Goal: Check status: Check status

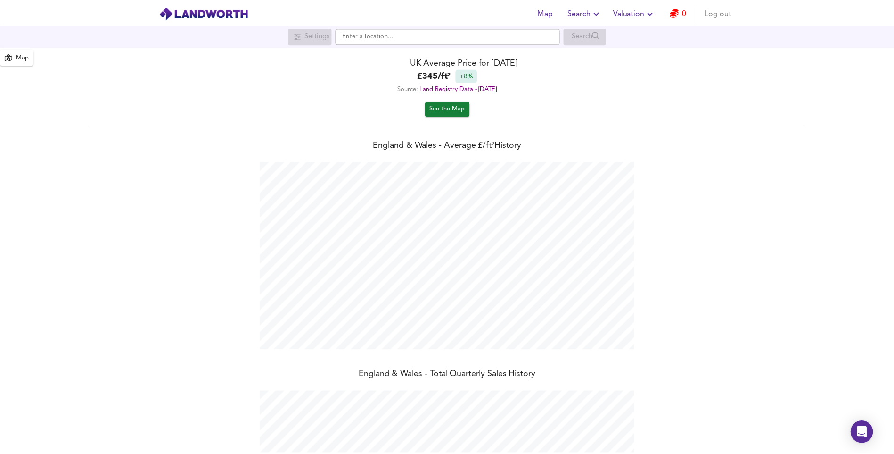
scroll to position [454, 901]
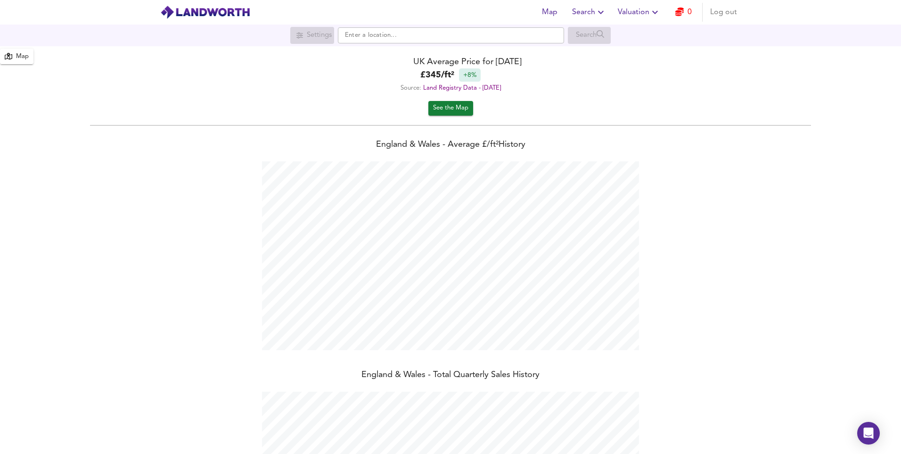
click at [639, 9] on span "Valuation" at bounding box center [639, 12] width 43 height 13
click at [634, 49] on li "Valuation Report History" at bounding box center [639, 50] width 113 height 17
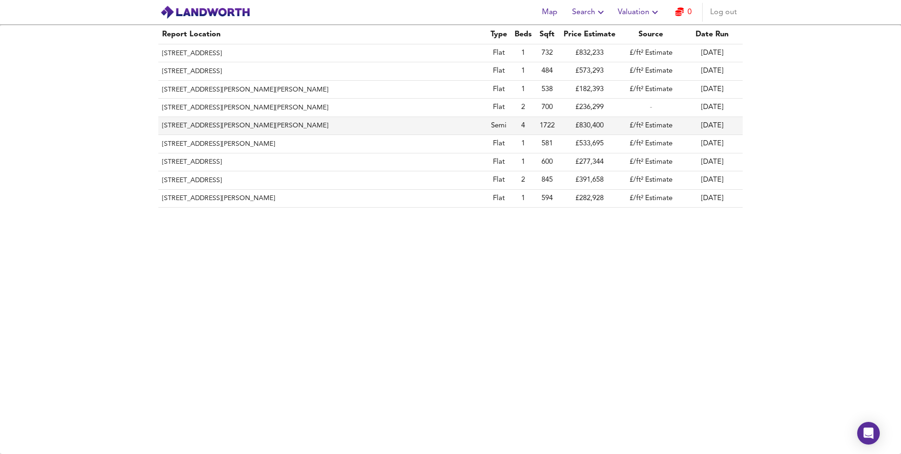
click at [240, 124] on th "[STREET_ADDRESS][PERSON_NAME][PERSON_NAME]" at bounding box center [322, 126] width 329 height 18
